Goal: Task Accomplishment & Management: Use online tool/utility

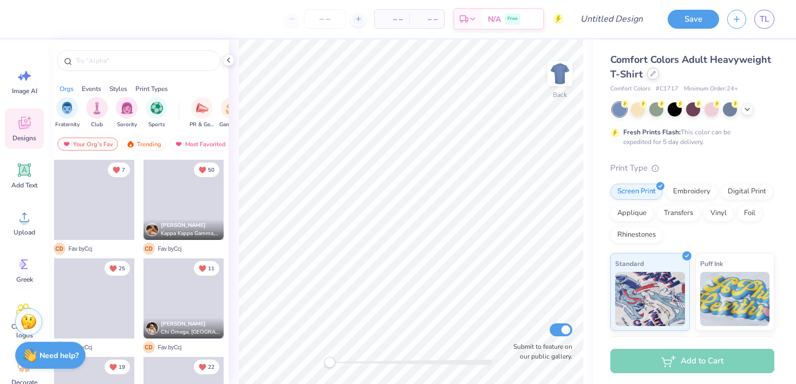
click at [656, 73] on div at bounding box center [653, 74] width 12 height 12
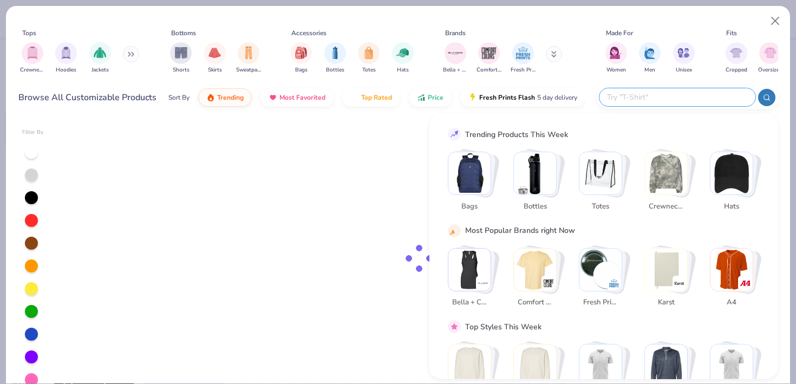
click at [671, 95] on input "text" at bounding box center [677, 97] width 142 height 12
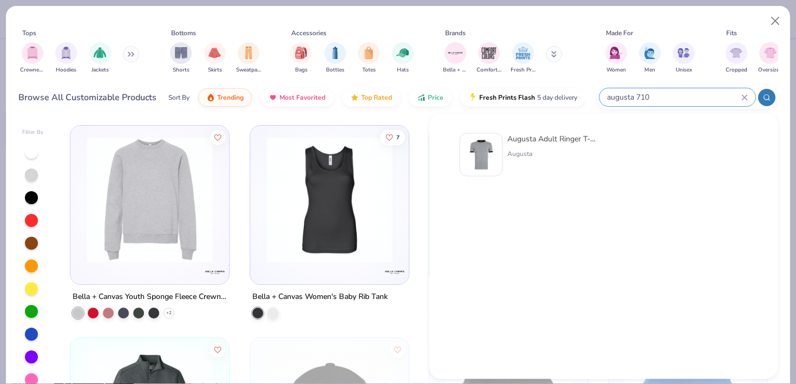
type input "augusta 710"
click at [547, 151] on div "Augusta" at bounding box center [552, 154] width 91 height 10
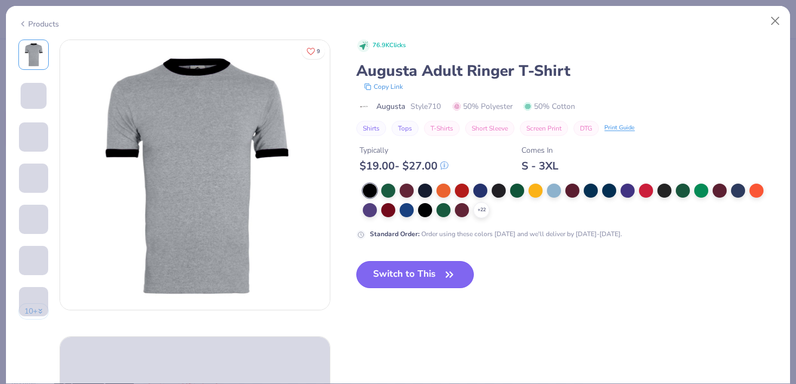
click at [409, 265] on button "Switch to This" at bounding box center [414, 274] width 117 height 27
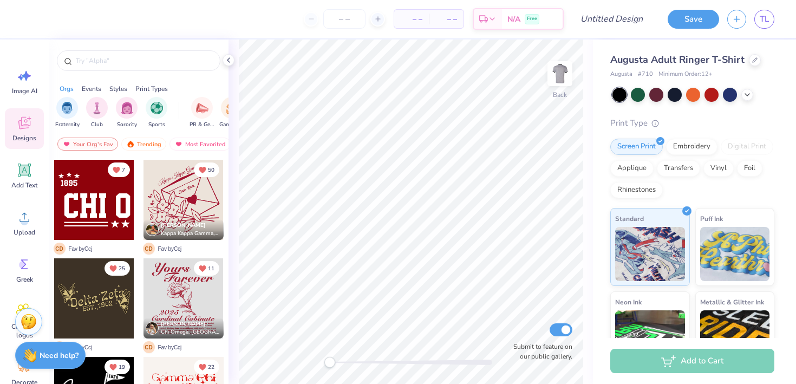
click at [116, 215] on div at bounding box center [94, 200] width 80 height 80
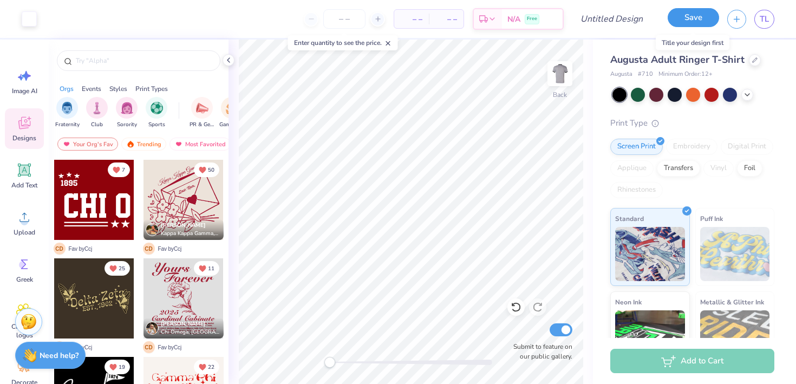
click at [685, 18] on button "Save" at bounding box center [693, 17] width 51 height 19
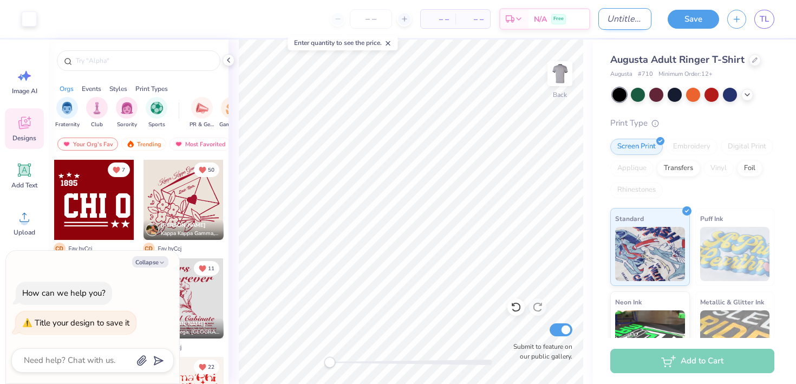
type textarea "x"
click at [612, 26] on input "Design Title" at bounding box center [624, 19] width 53 height 22
type input "T"
type textarea "x"
type input "Te"
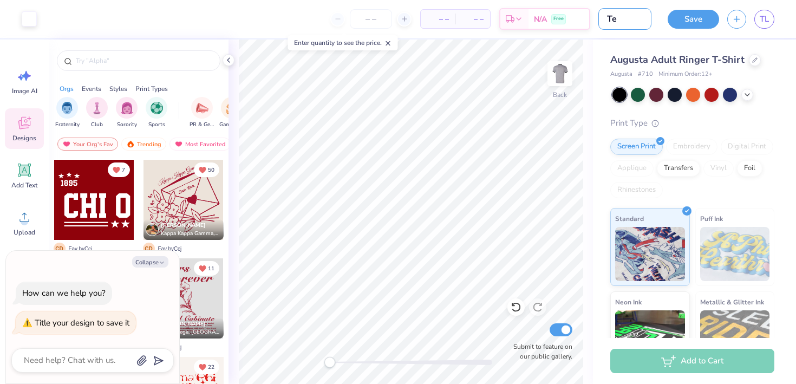
type textarea "x"
type input "Tes"
type textarea "x"
type input "Test"
type textarea "x"
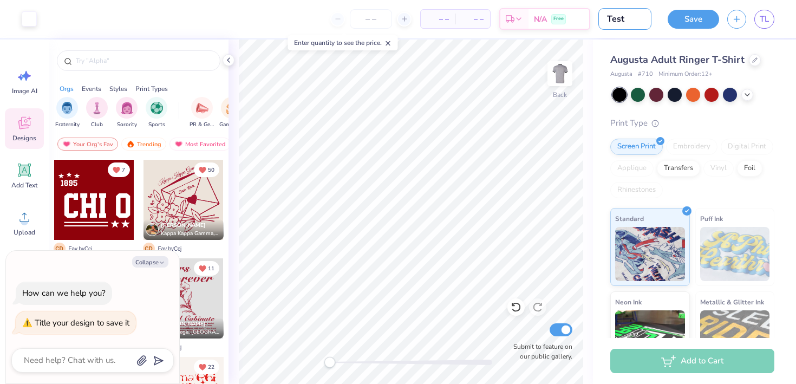
type input "Test"
type textarea "x"
type input "Test L"
type textarea "x"
type input "Test La"
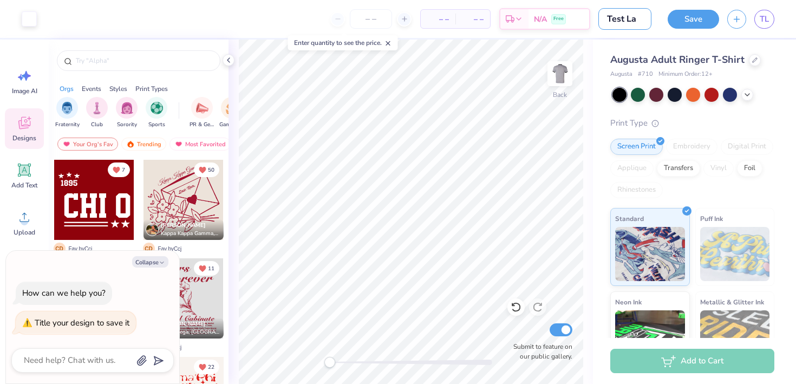
type textarea "x"
type input "Test Lak"
type textarea "x"
type input "Test Laks"
type textarea "x"
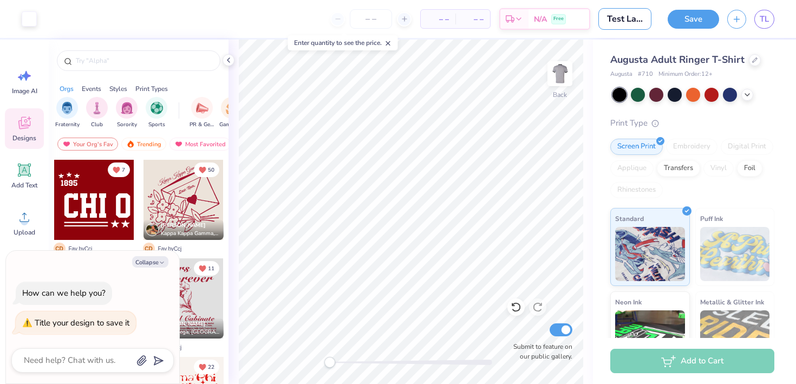
type input "Test Laksh"
type textarea "x"
type input "Test Lakshm"
type textarea "x"
type input "Test Lakshmu"
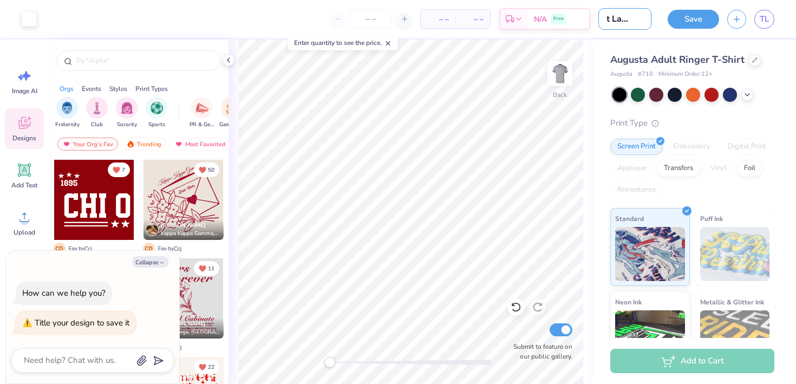
type textarea "x"
type input "Test Lakshm"
type textarea "x"
type input "Test Lakshmi"
type textarea "x"
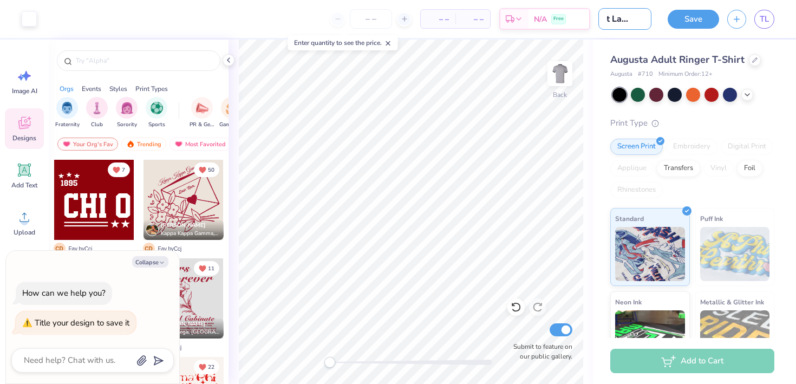
scroll to position [0, 17]
type input "Test Lakshmi"
click at [689, 24] on button "Save" at bounding box center [693, 17] width 51 height 19
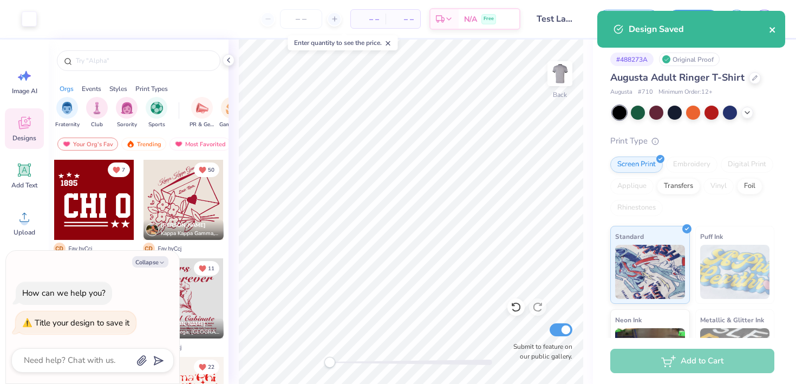
click at [770, 31] on icon "close" at bounding box center [771, 29] width 5 height 5
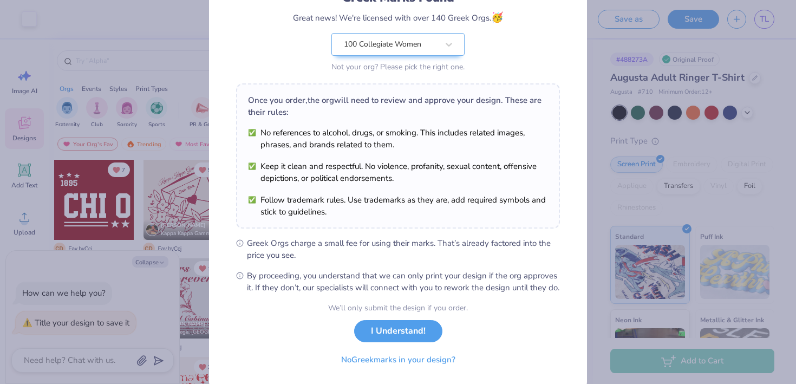
scroll to position [123, 0]
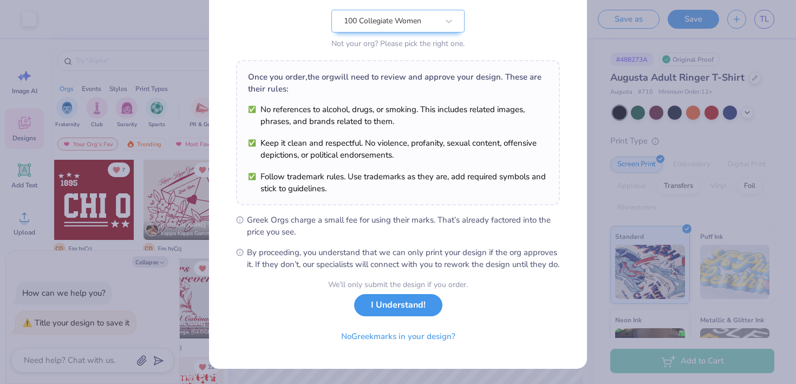
click at [408, 305] on button "I Understand!" at bounding box center [398, 305] width 88 height 22
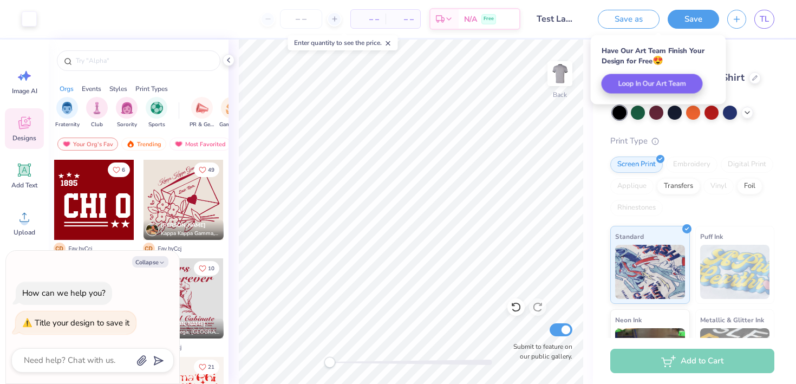
scroll to position [0, 0]
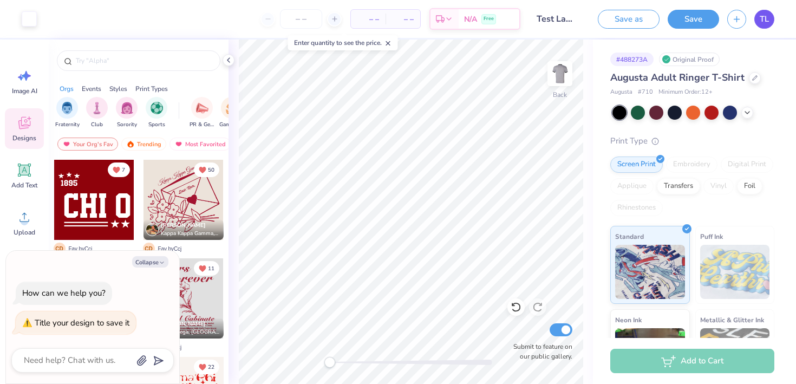
click at [764, 22] on span "TL" at bounding box center [764, 19] width 9 height 12
type textarea "x"
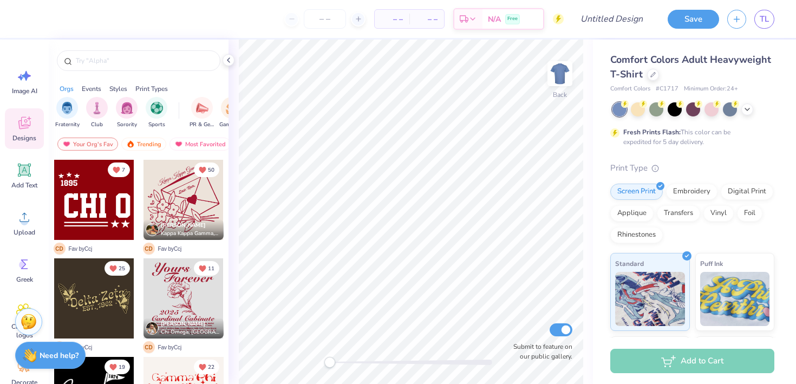
click at [106, 210] on div at bounding box center [94, 200] width 80 height 80
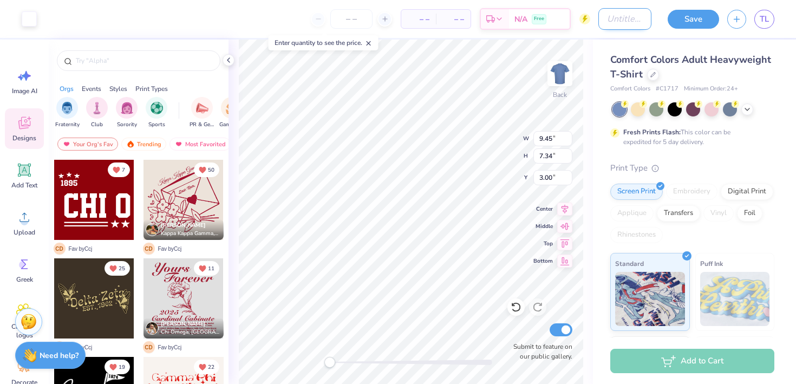
click at [626, 17] on input "Design Title" at bounding box center [624, 19] width 53 height 22
type input "Test 2"
click at [755, 73] on div "Comfort Colors Adult Heavyweight T-Shirt" at bounding box center [692, 67] width 164 height 29
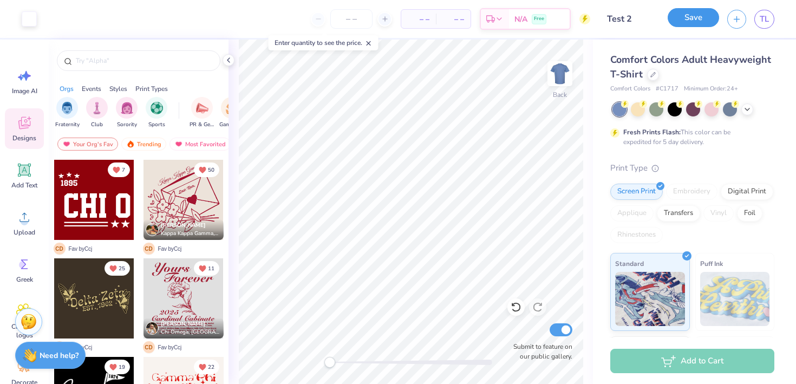
click at [682, 22] on button "Save" at bounding box center [693, 17] width 51 height 19
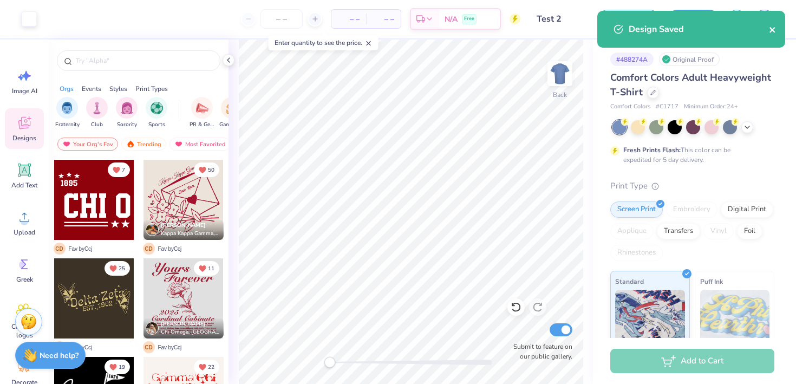
click at [771, 29] on icon "close" at bounding box center [771, 29] width 5 height 5
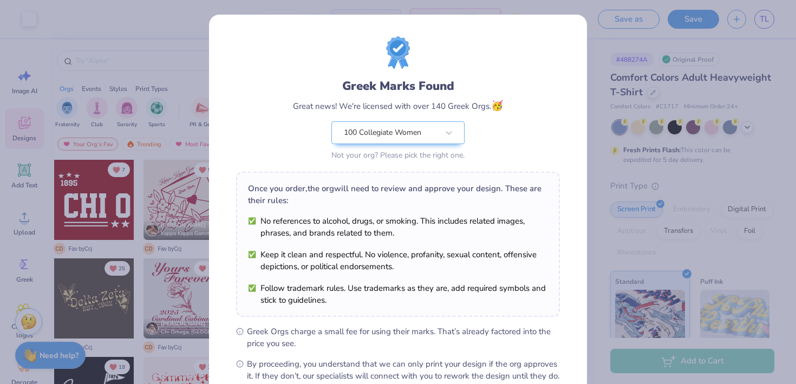
scroll to position [123, 0]
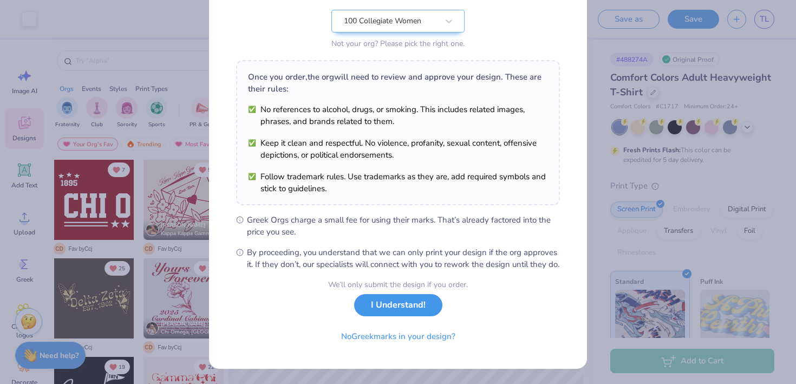
click at [393, 310] on button "I Understand!" at bounding box center [398, 305] width 88 height 22
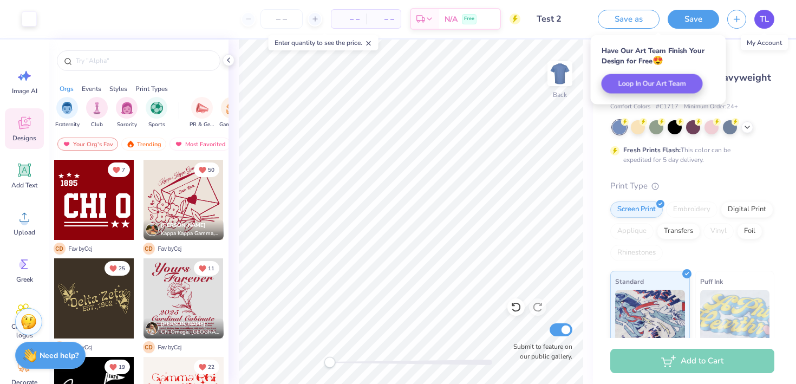
click at [769, 21] on link "TL" at bounding box center [764, 19] width 20 height 19
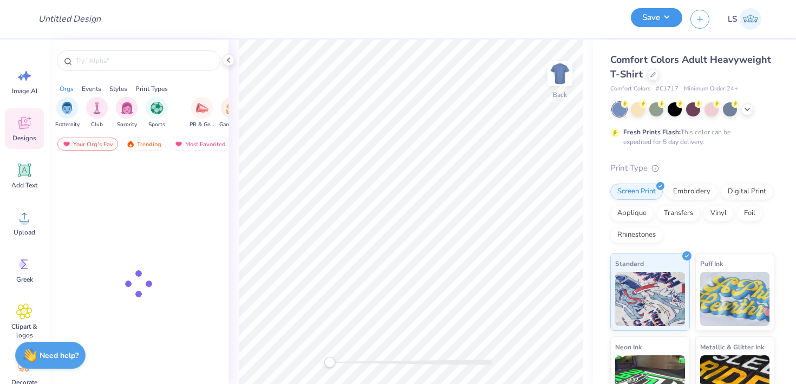
click at [666, 21] on button "Save" at bounding box center [656, 17] width 51 height 19
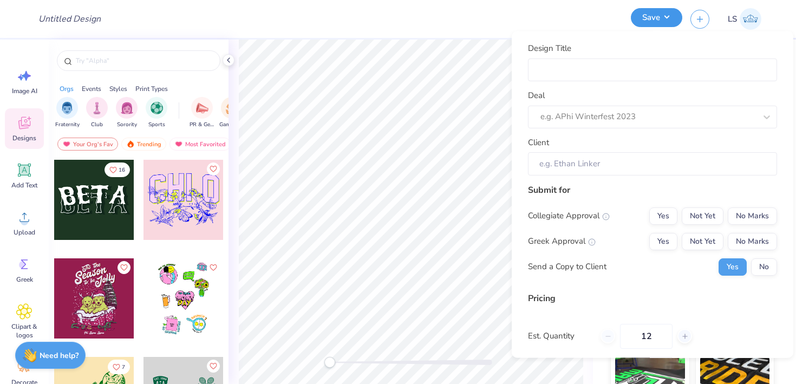
click at [664, 11] on button "Save" at bounding box center [656, 17] width 51 height 19
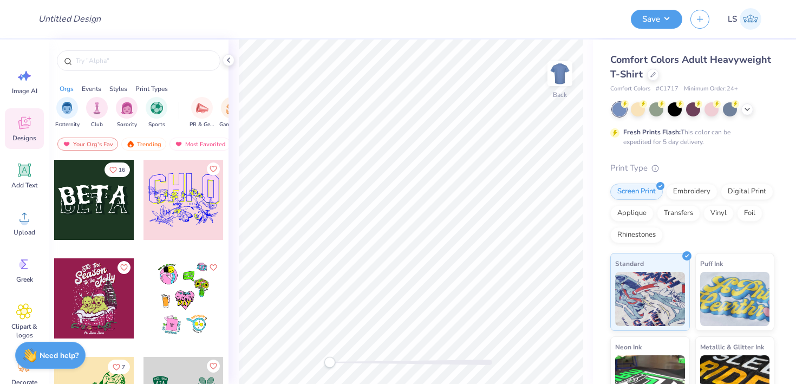
click at [79, 232] on div at bounding box center [94, 200] width 80 height 80
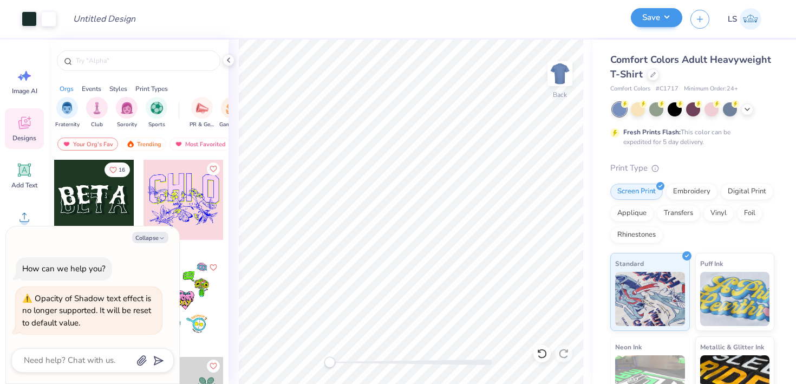
click at [660, 28] on div "Save" at bounding box center [656, 19] width 51 height 19
click at [658, 19] on button "Save" at bounding box center [656, 17] width 51 height 19
type textarea "x"
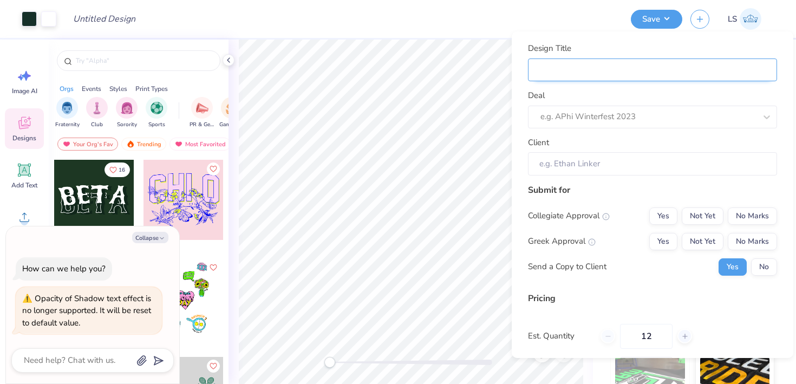
click at [580, 77] on input "Design Title" at bounding box center [652, 69] width 249 height 23
type input "T"
type textarea "x"
type input "T"
type textarea "x"
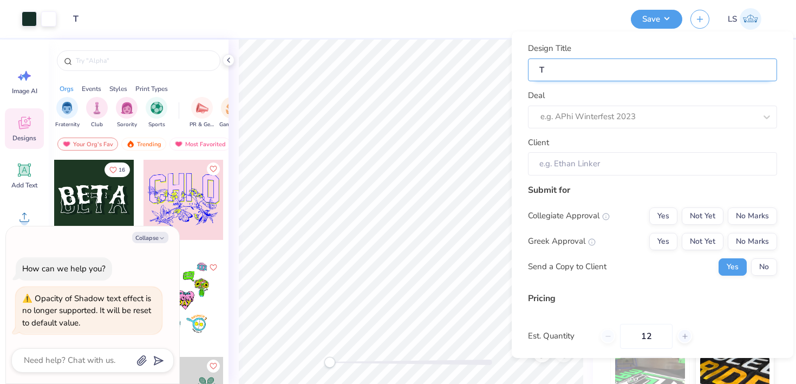
type input "Te"
type textarea "x"
type input "Te"
type textarea "x"
type input "Tes"
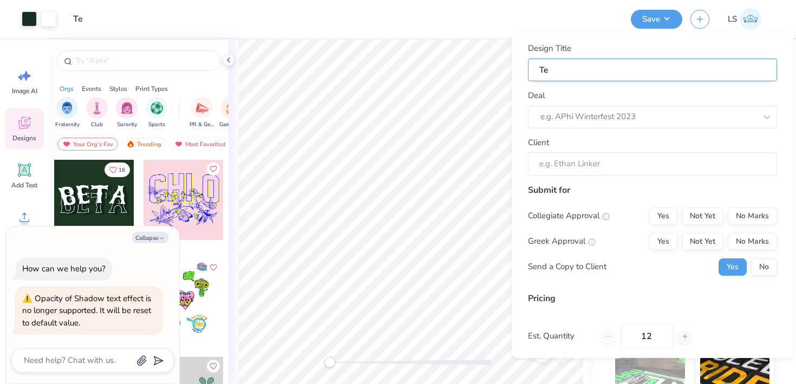
type textarea "x"
type input "Tes"
type textarea "x"
type input "Test"
type textarea "x"
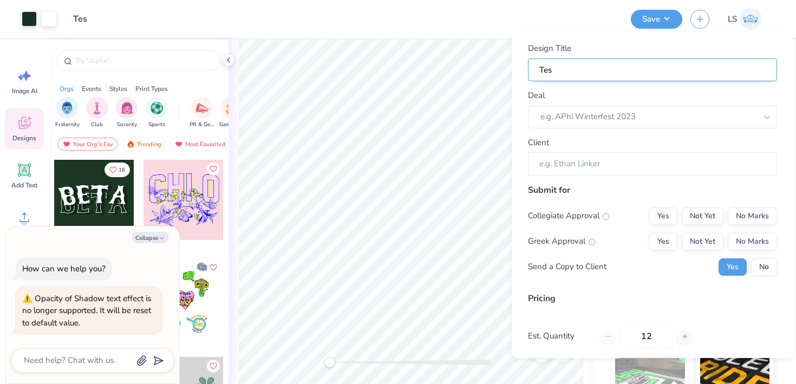
type input "Test"
type textarea "x"
type input "Test"
click at [578, 173] on input "Client" at bounding box center [652, 163] width 249 height 23
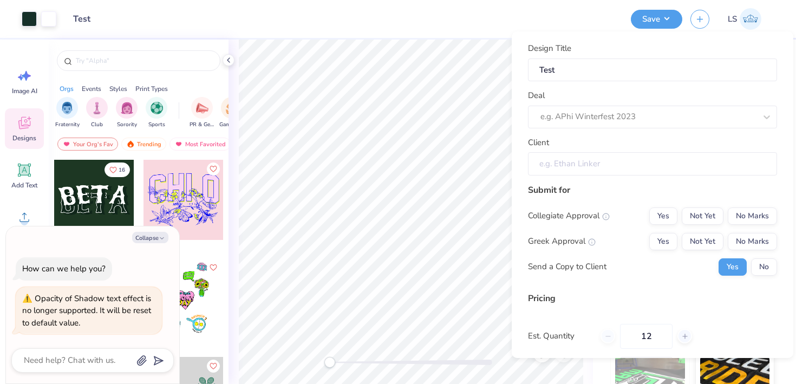
click at [578, 163] on input "Client" at bounding box center [652, 163] width 249 height 23
click at [666, 213] on button "Yes" at bounding box center [663, 215] width 28 height 17
click at [672, 240] on button "Yes" at bounding box center [663, 241] width 28 height 17
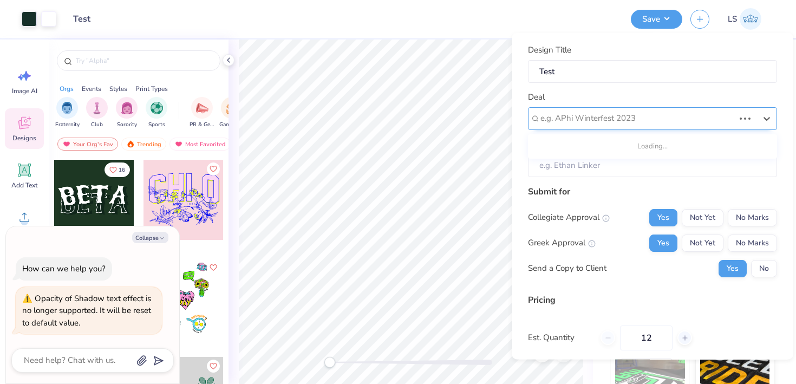
click at [591, 108] on div "e.g. APhi Winterfest 2023" at bounding box center [652, 118] width 249 height 23
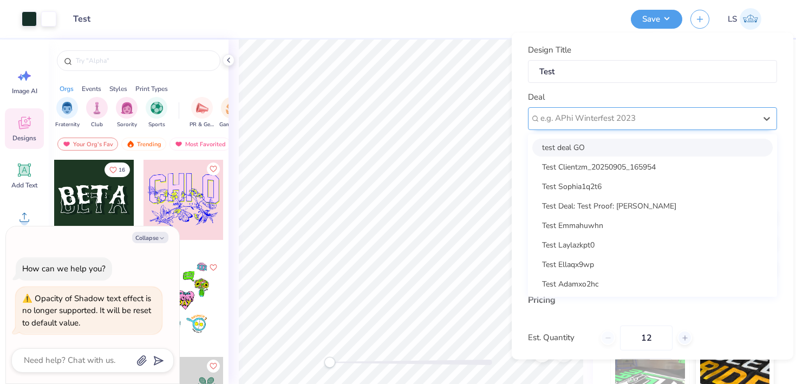
click at [616, 107] on div "e.g. APhi Winterfest 2023" at bounding box center [652, 118] width 249 height 23
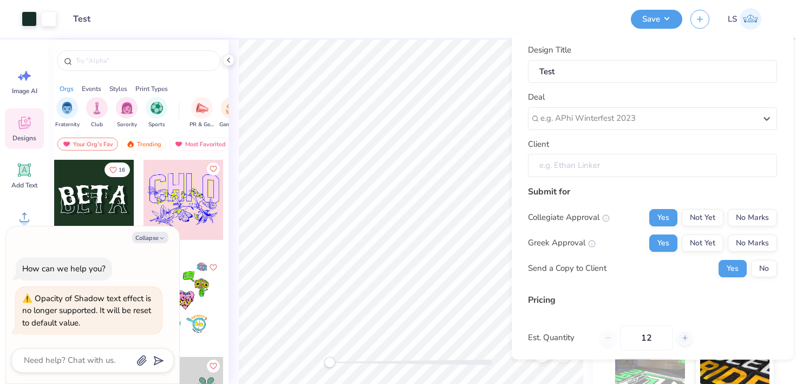
click at [582, 174] on input "Client" at bounding box center [652, 165] width 249 height 23
click at [580, 123] on div at bounding box center [647, 118] width 215 height 15
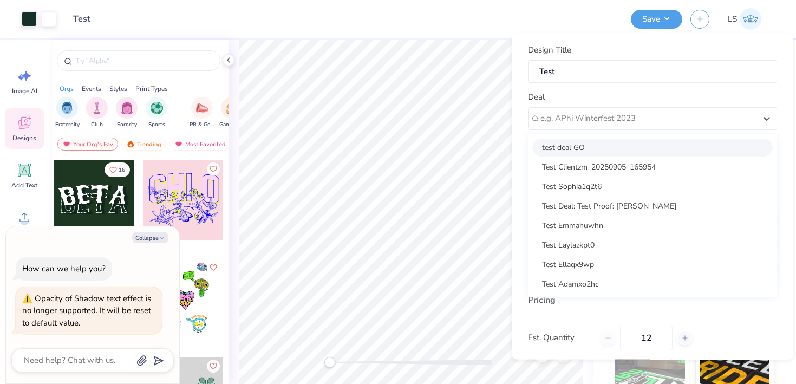
click at [584, 143] on div "test deal GO" at bounding box center [652, 147] width 240 height 18
type textarea "x"
type input "Client Staging"
type input "– –"
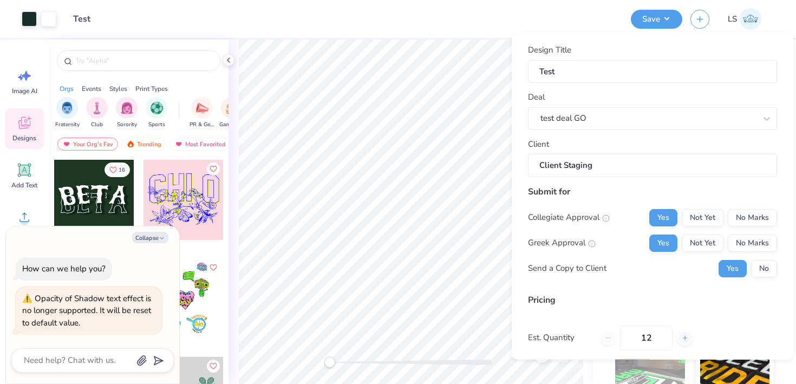
type textarea "x"
type input "$32.96"
click at [604, 163] on input "Client Staging" at bounding box center [652, 165] width 249 height 23
click at [607, 114] on div "test deal GO" at bounding box center [648, 118] width 218 height 17
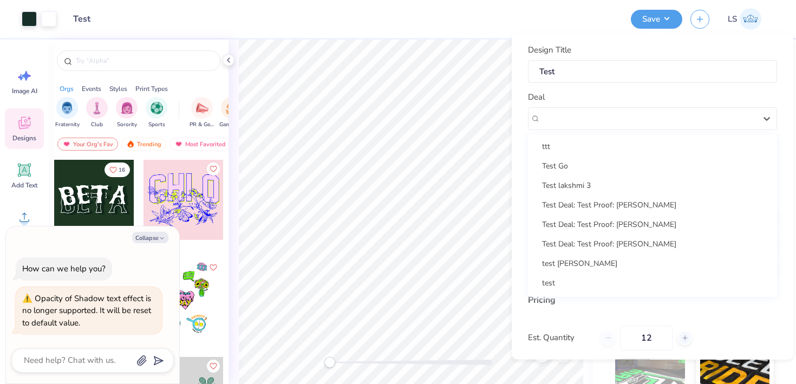
scroll to position [332, 0]
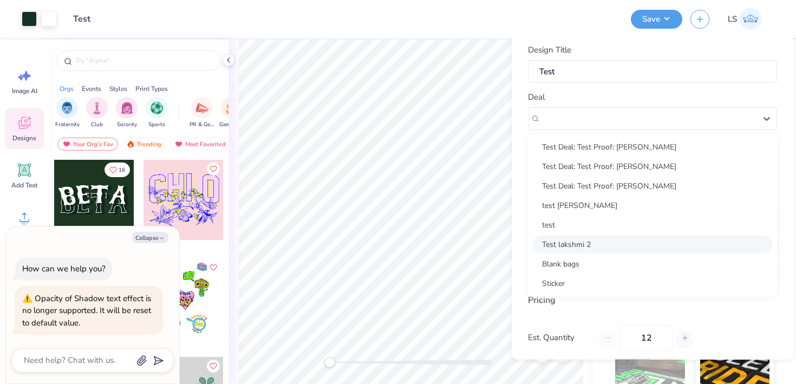
click at [574, 243] on div "Test lakshmi 2" at bounding box center [652, 244] width 240 height 18
type textarea "x"
type input "Test Lakshmi"
type input "– –"
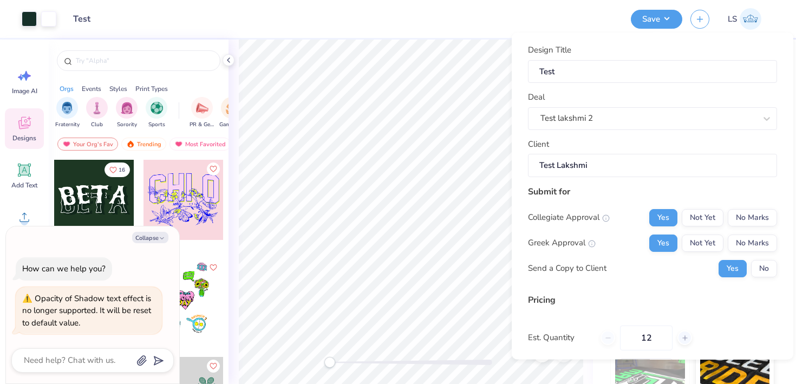
type textarea "x"
type input "$32.96"
click at [587, 163] on input "Test Lakshmi" at bounding box center [652, 165] width 249 height 23
click at [635, 151] on div "Client Test Lakshmi" at bounding box center [652, 157] width 249 height 39
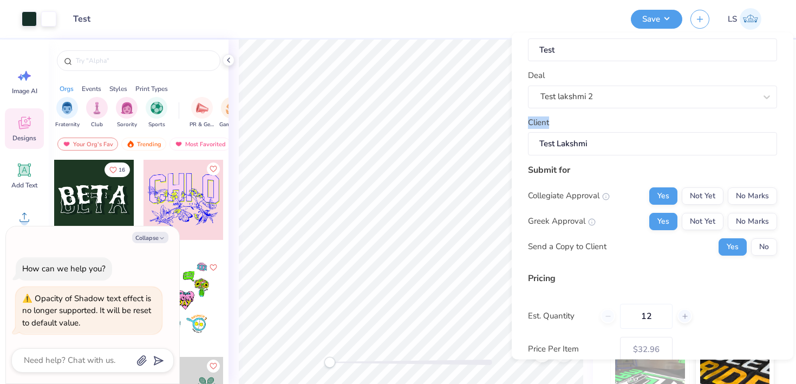
scroll to position [0, 0]
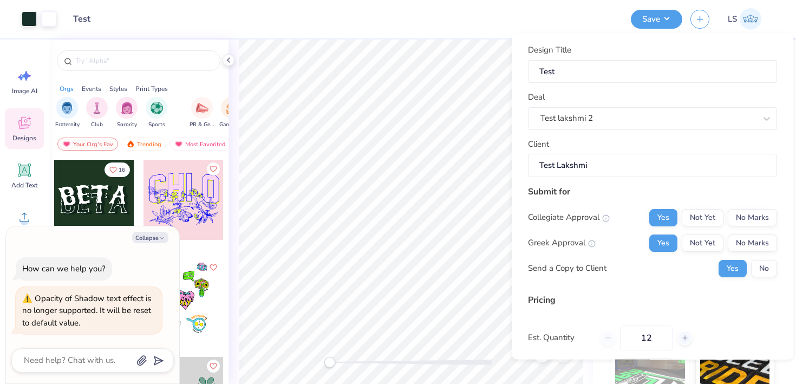
click at [636, 130] on div "Design Title Test Deal Test lakshmi 2 Client Test Lakshmi" at bounding box center [652, 110] width 249 height 133
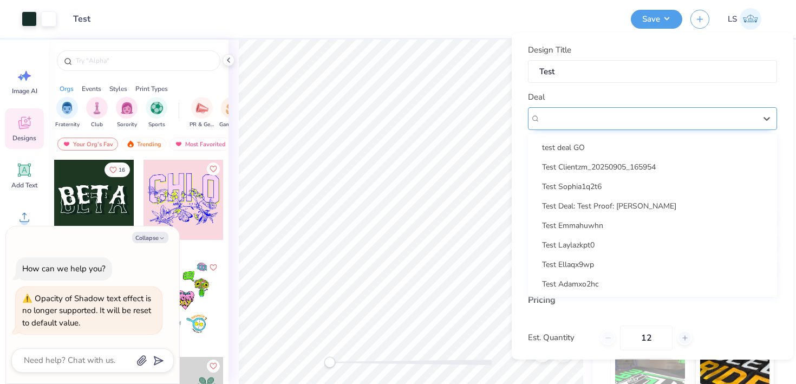
click at [620, 122] on div "Test lakshmi 2" at bounding box center [648, 118] width 218 height 17
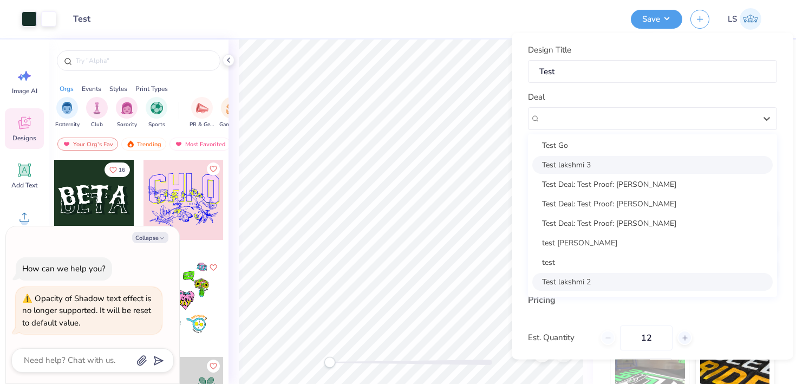
click at [602, 158] on div "Test lakshmi 3" at bounding box center [652, 164] width 240 height 18
type textarea "x"
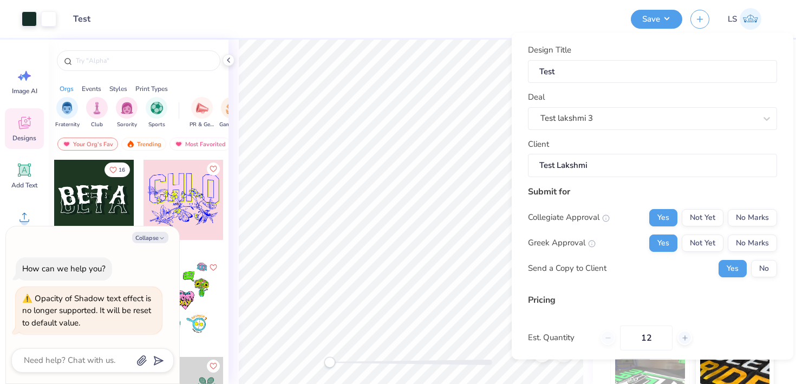
click at [609, 167] on input "Test Lakshmi" at bounding box center [652, 165] width 249 height 23
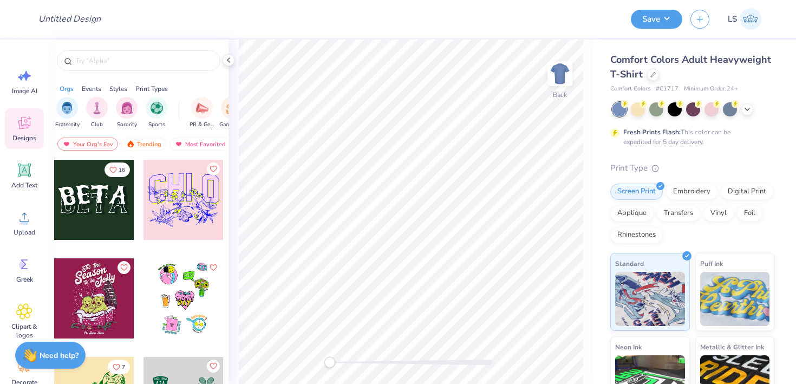
click at [99, 210] on div at bounding box center [94, 200] width 80 height 80
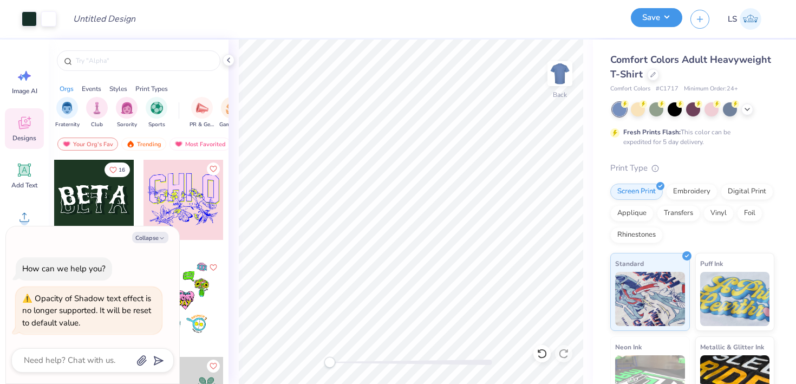
click at [655, 25] on button "Save" at bounding box center [656, 17] width 51 height 19
type textarea "x"
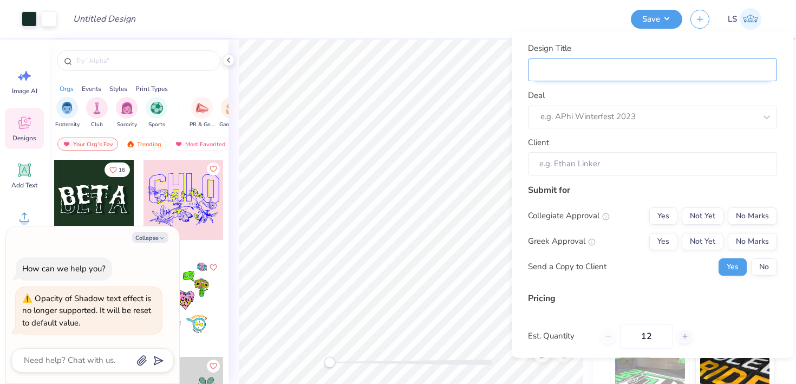
click at [626, 66] on input "Design Title" at bounding box center [652, 69] width 249 height 23
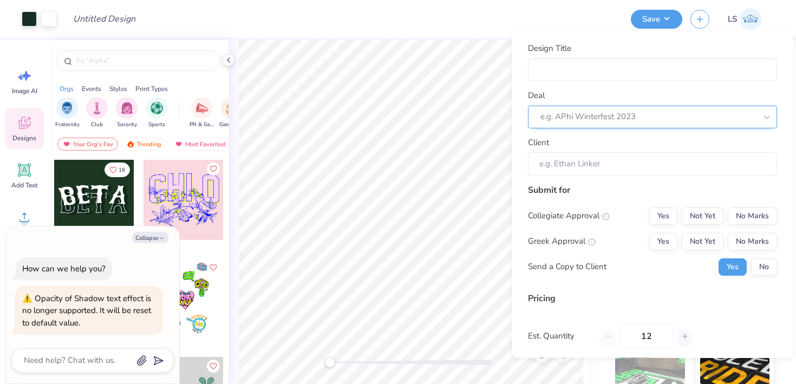
click at [575, 115] on div at bounding box center [647, 116] width 215 height 15
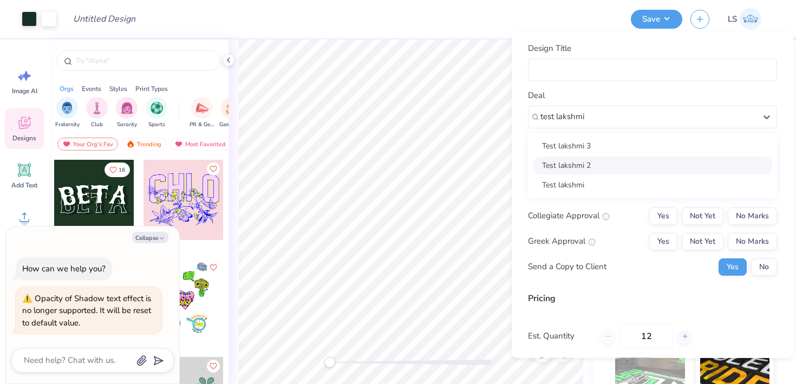
type input "test lakshmi"
click at [616, 93] on div "Deal option Test lakshmi 2 focused, 2 of 3. 3 results available for search term…" at bounding box center [652, 108] width 249 height 39
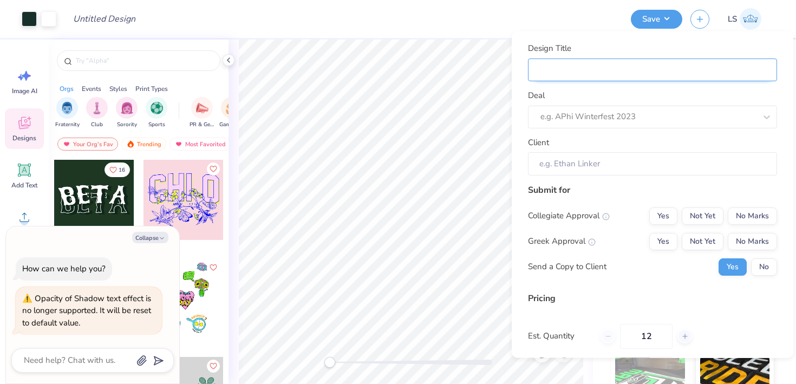
click at [605, 68] on input "Design Title" at bounding box center [652, 69] width 249 height 23
type input "T"
type textarea "x"
type input "T"
type textarea "x"
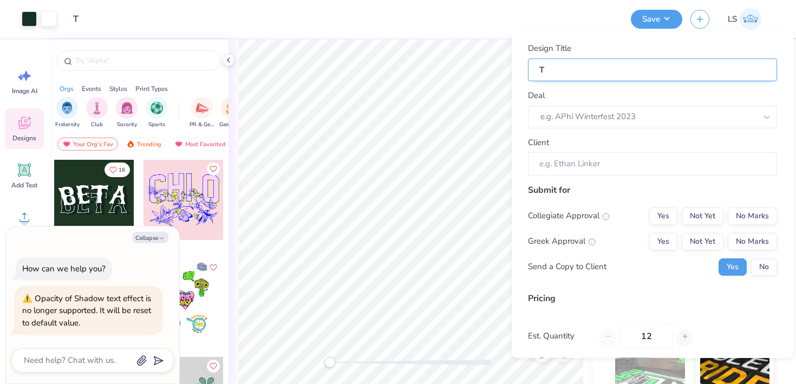
type input "Te"
type textarea "x"
type input "Te"
type textarea "x"
type input "Tes"
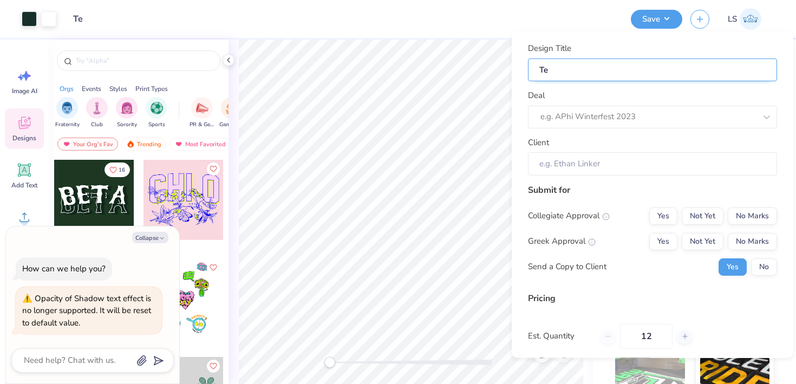
type textarea "x"
type input "Tes"
type textarea "x"
type input "Test"
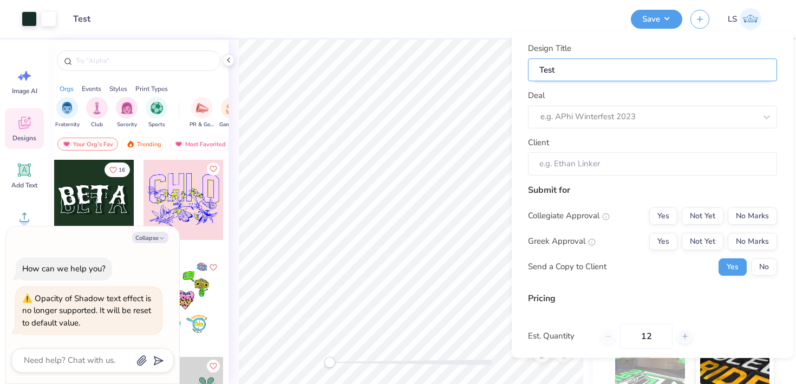
type textarea "x"
type input "Test"
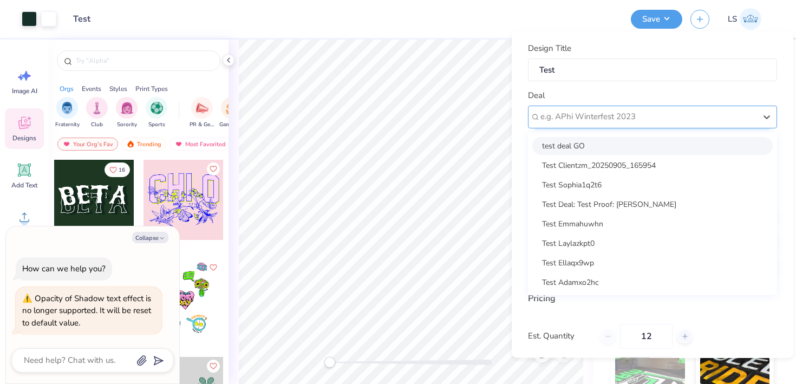
click at [558, 110] on div at bounding box center [647, 116] width 215 height 15
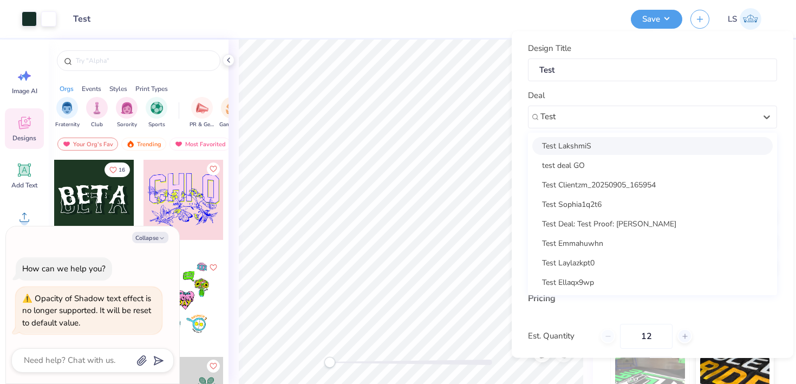
click at [575, 139] on div "Test LakshmiS" at bounding box center [652, 145] width 240 height 18
type input "Test"
type textarea "x"
type input "Test Lakshmis"
type input "– –"
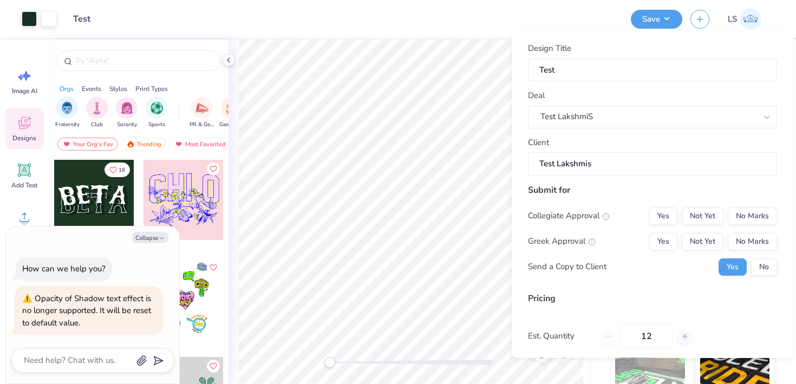
type textarea "x"
type input "$39.96"
click at [669, 221] on button "Yes" at bounding box center [663, 215] width 28 height 17
click at [669, 243] on button "Yes" at bounding box center [663, 240] width 28 height 17
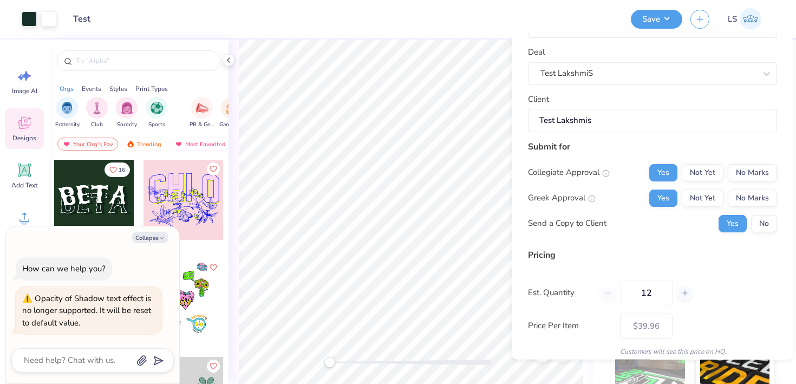
scroll to position [109, 0]
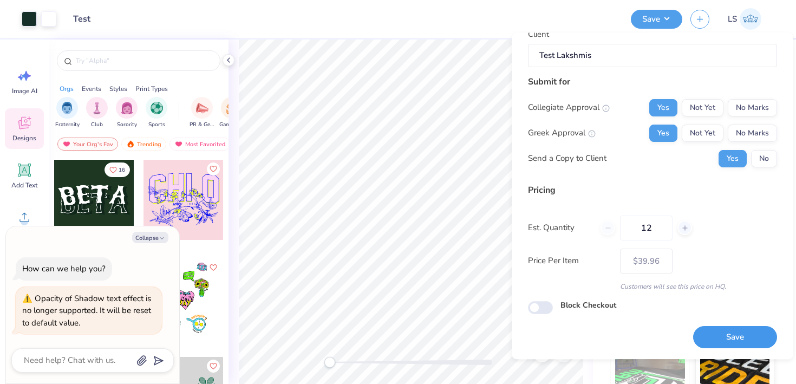
click at [715, 335] on button "Save" at bounding box center [735, 337] width 84 height 22
type textarea "x"
type input "– –"
type textarea "x"
type input "$39.96"
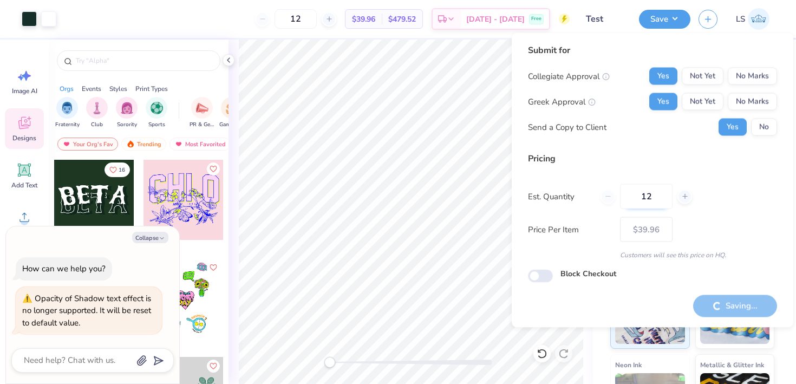
type textarea "x"
type input "– –"
type textarea "x"
type input "$32.96"
type textarea "x"
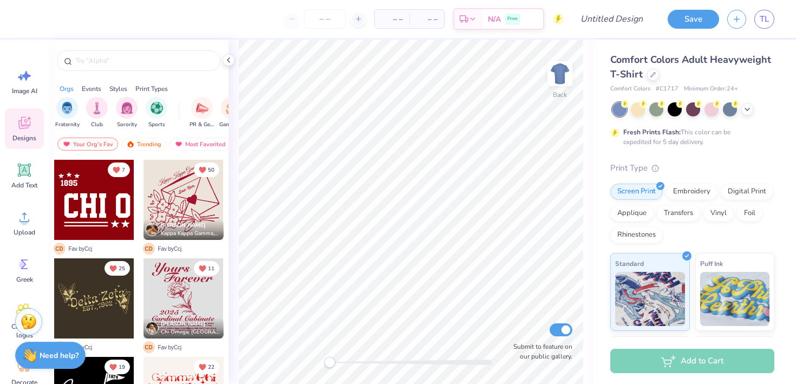
click at [95, 213] on div at bounding box center [94, 200] width 80 height 80
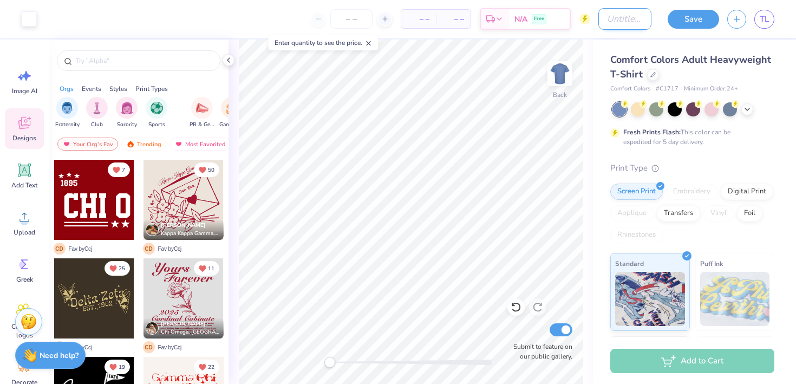
click at [624, 22] on input "Design Title" at bounding box center [624, 19] width 53 height 22
type input "Test"
click at [711, 17] on button "Save" at bounding box center [693, 17] width 51 height 19
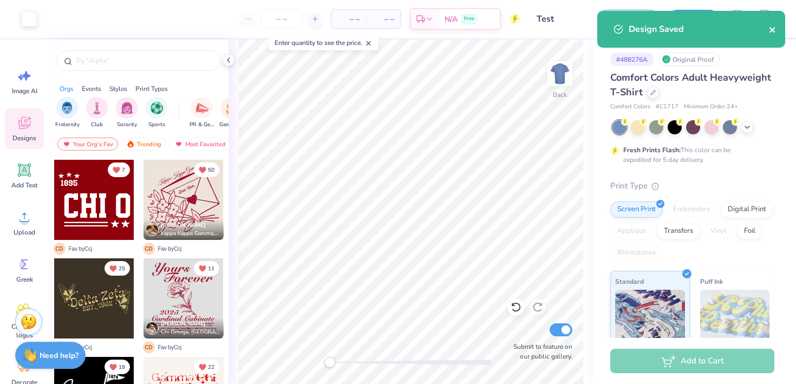
click at [773, 34] on button "close" at bounding box center [773, 29] width 8 height 13
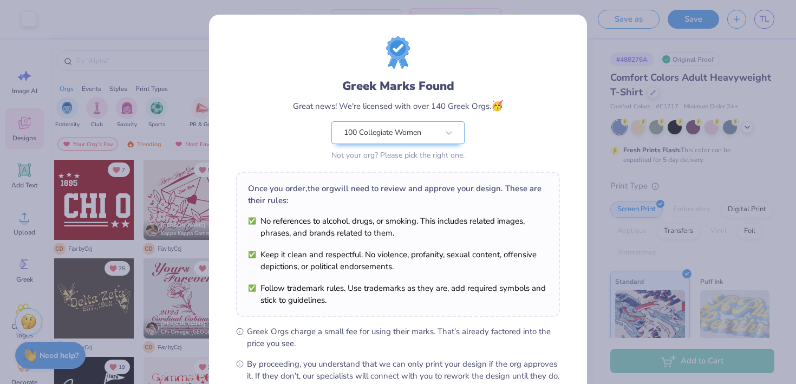
scroll to position [123, 0]
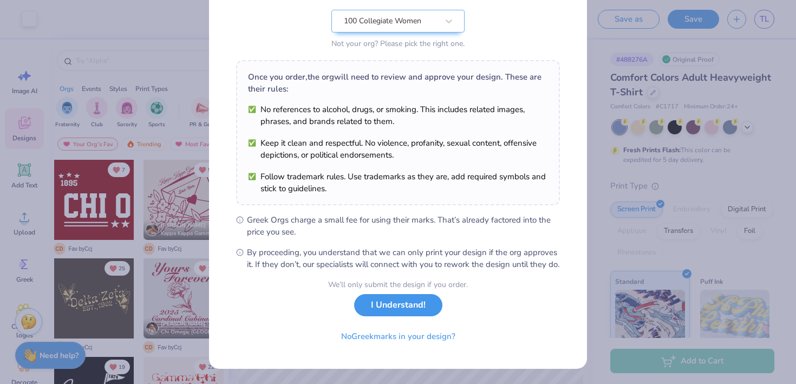
click at [396, 313] on button "I Understand!" at bounding box center [398, 305] width 88 height 22
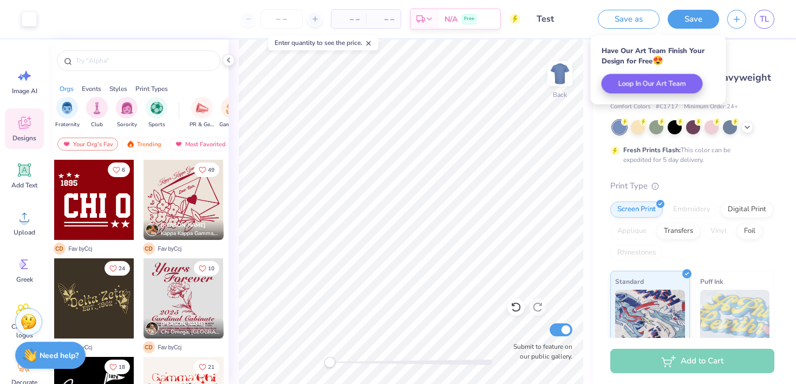
scroll to position [0, 0]
click at [762, 18] on span "TL" at bounding box center [764, 19] width 9 height 12
